Goal: Find specific page/section: Find specific page/section

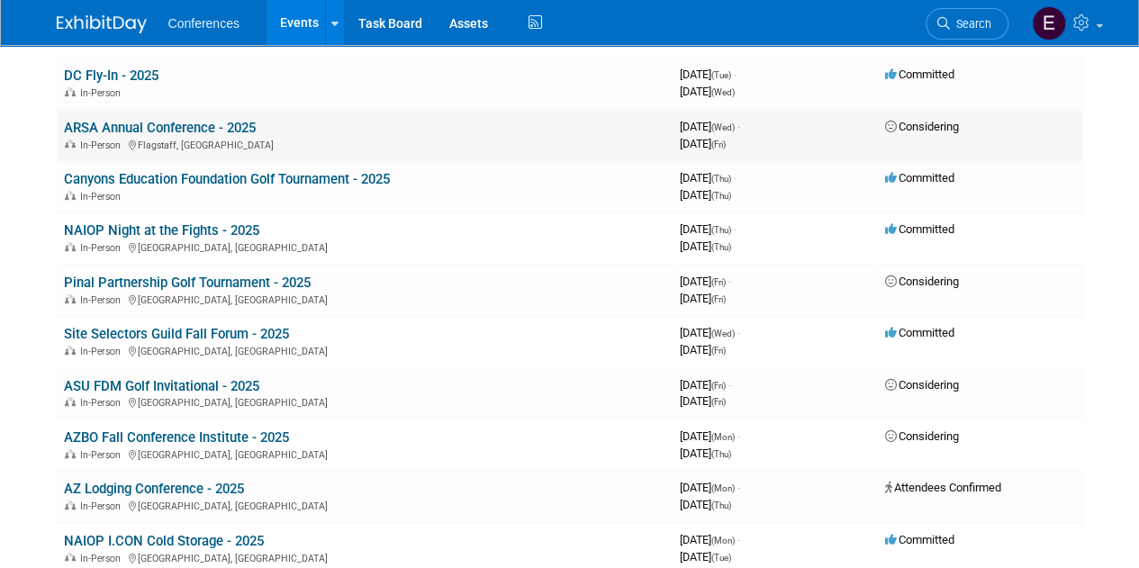
scroll to position [360, 0]
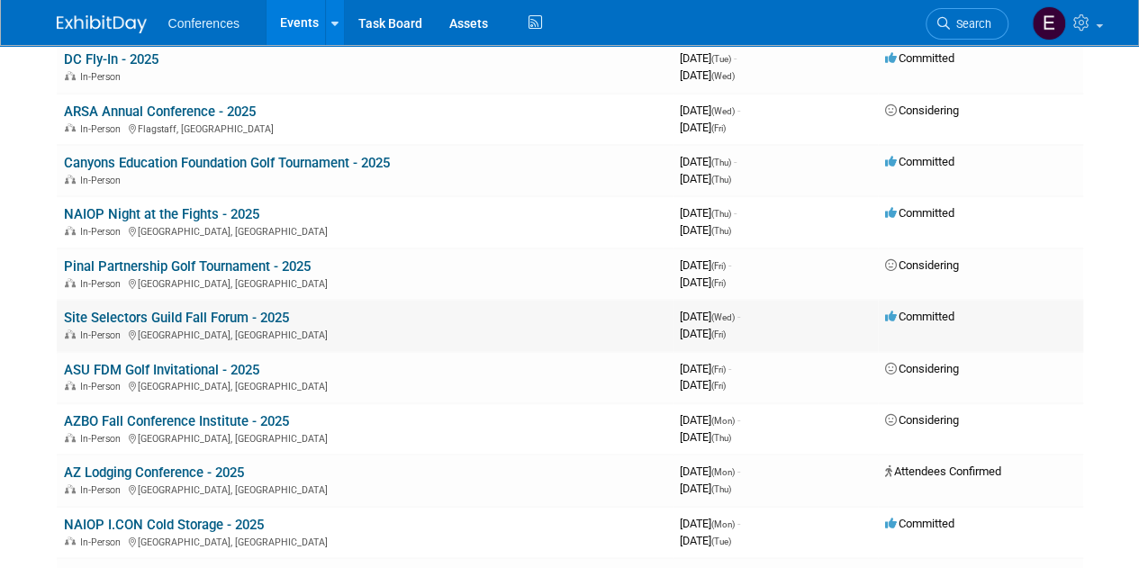
click at [218, 313] on link "Site Selectors Guild Fall Forum - 2025" at bounding box center [176, 318] width 225 height 16
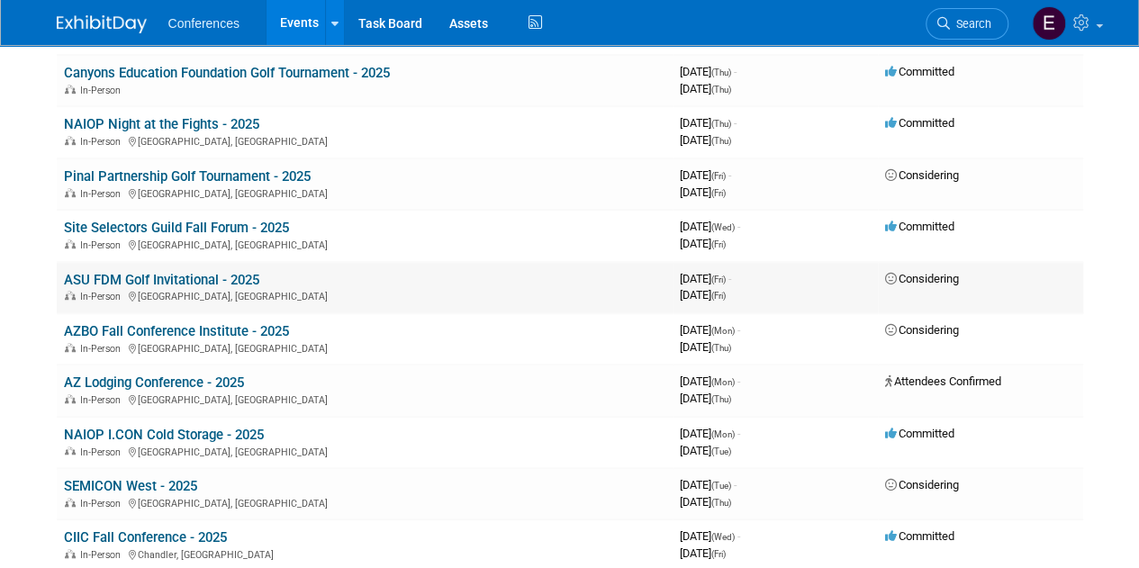
scroll to position [540, 0]
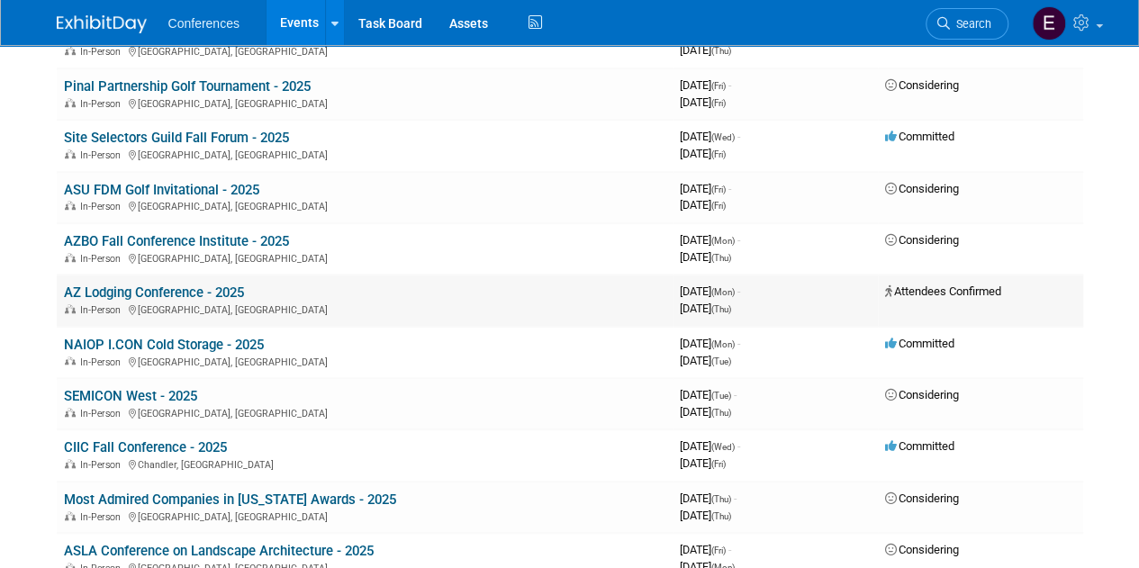
click at [203, 296] on link "AZ Lodging Conference - 2025" at bounding box center [154, 292] width 180 height 16
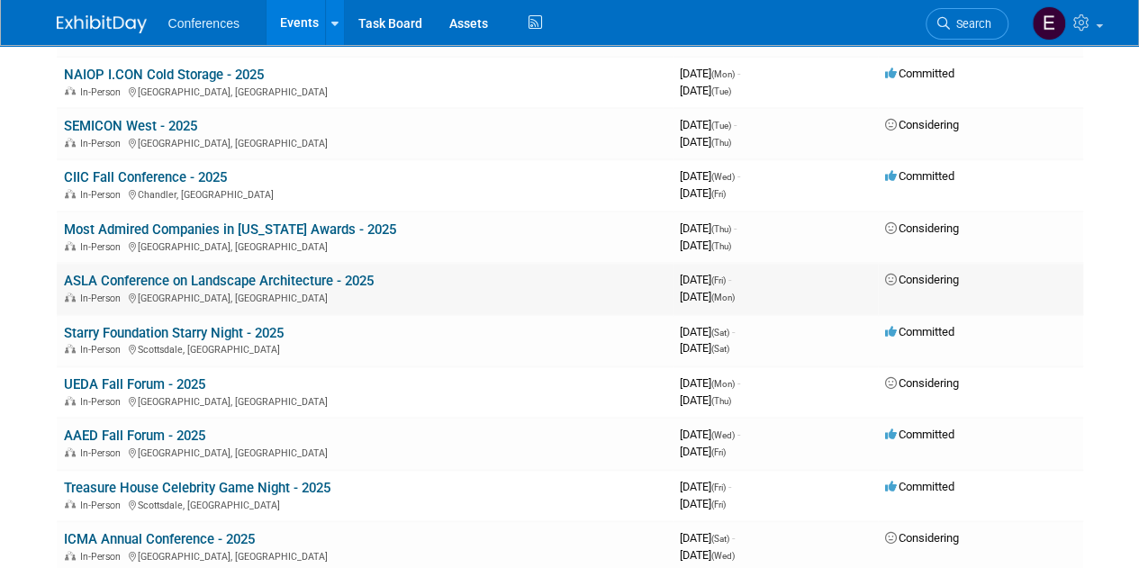
scroll to position [900, 0]
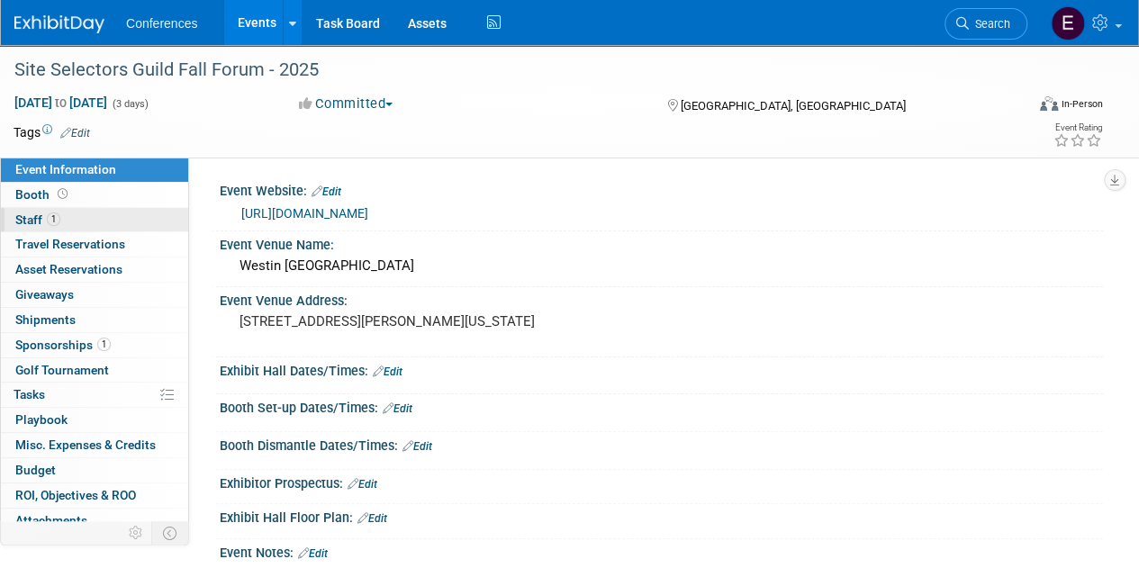
click at [25, 214] on span "Staff 1" at bounding box center [37, 219] width 45 height 14
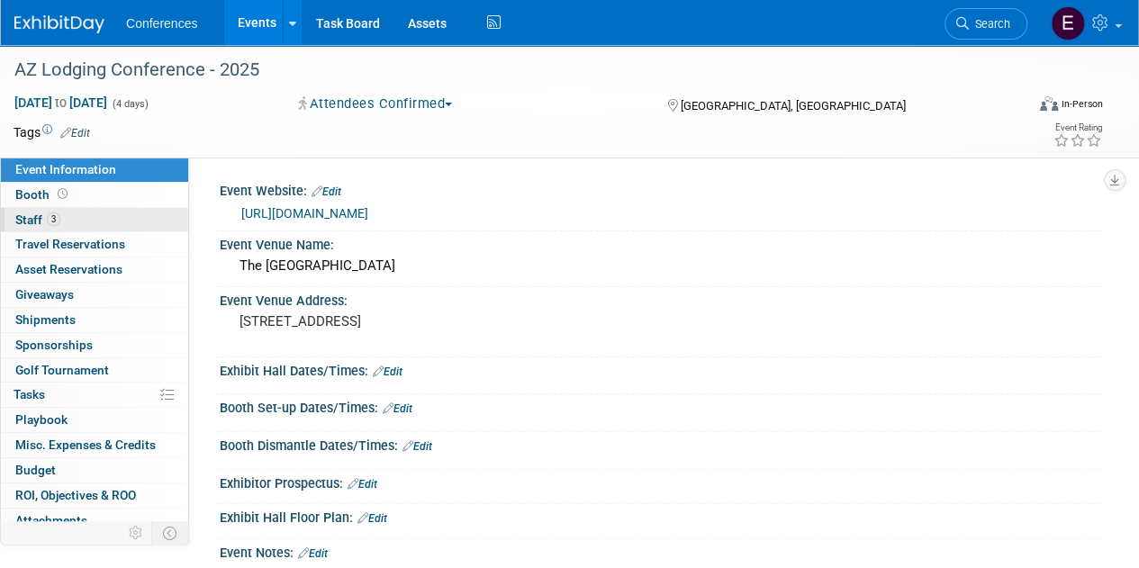
click at [32, 221] on span "Staff 3" at bounding box center [37, 219] width 45 height 14
